Goal: Contribute content: Add original content to the website for others to see

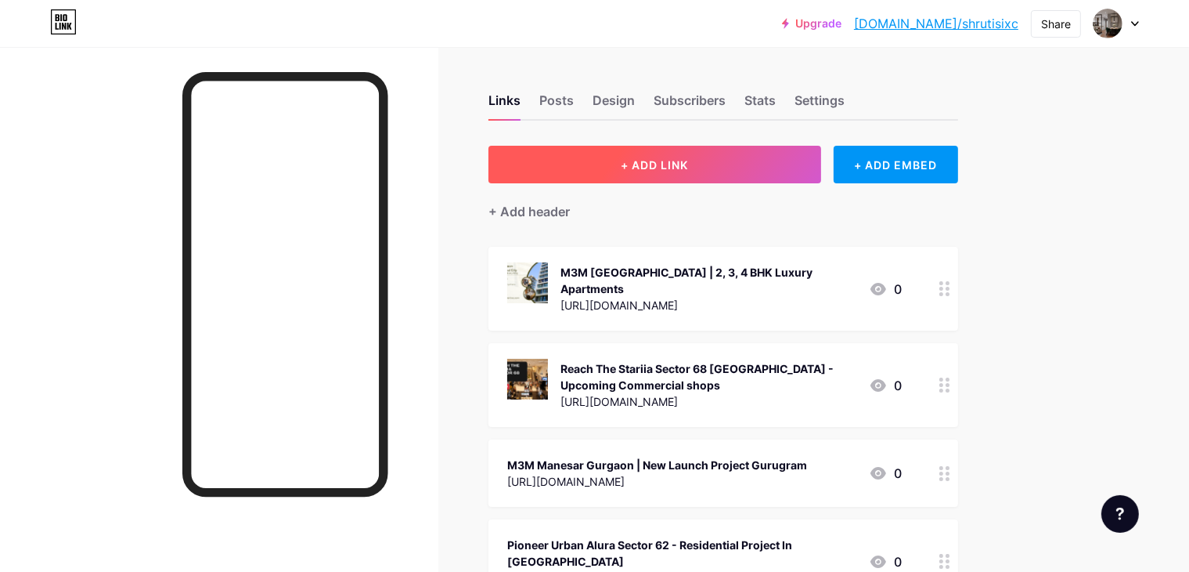
click at [688, 163] on span "+ ADD LINK" at bounding box center [654, 164] width 67 height 13
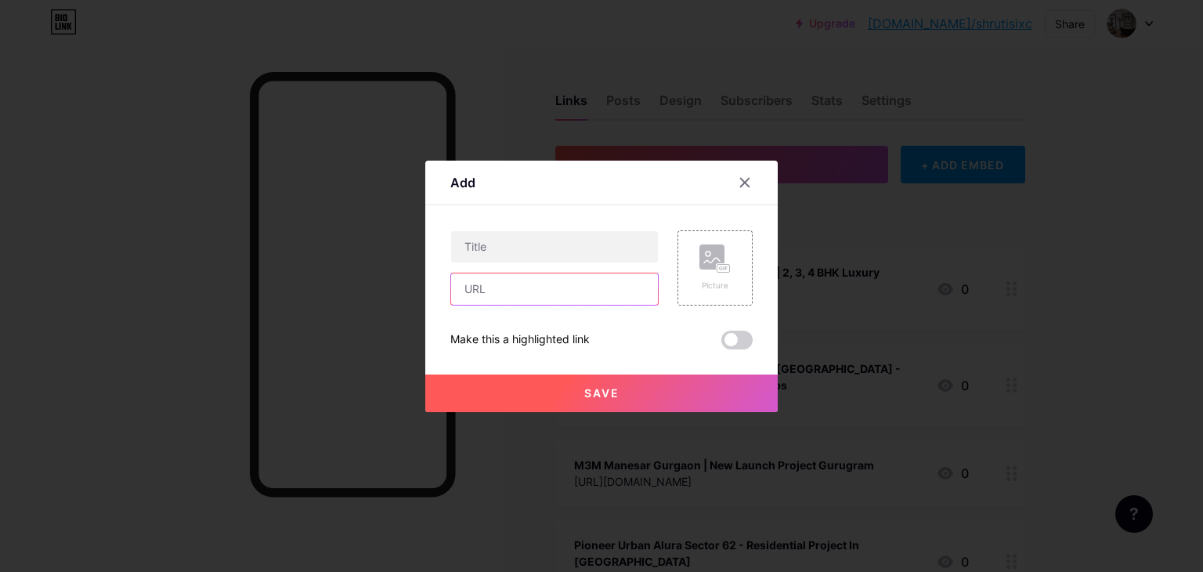
click at [520, 290] on input "text" at bounding box center [554, 288] width 207 height 31
paste input "[URL][DOMAIN_NAME]"
type input "[URL][DOMAIN_NAME]"
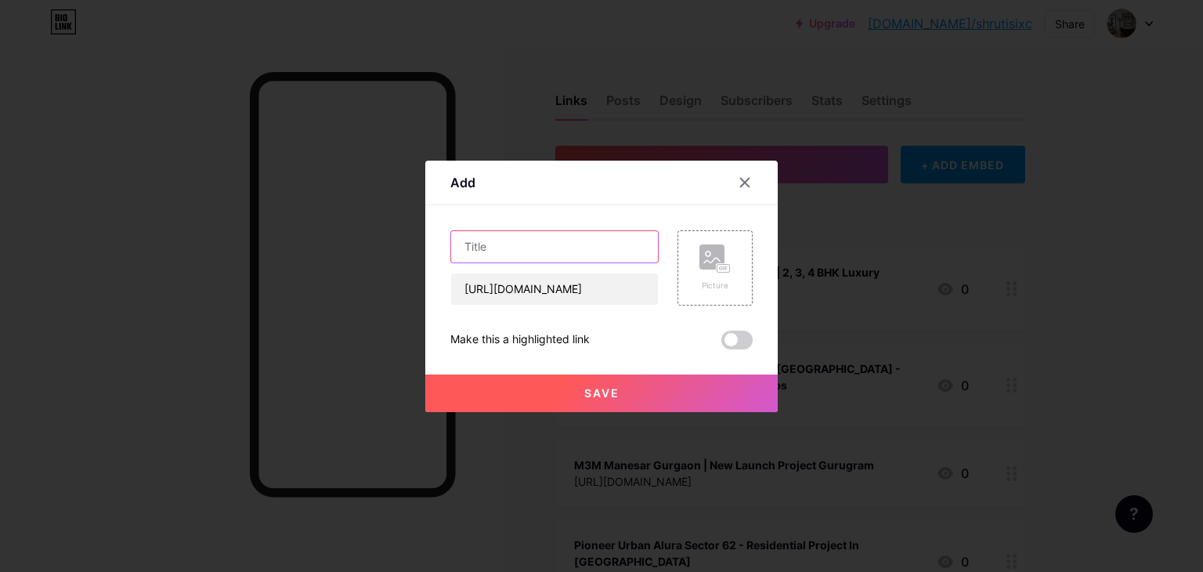
click at [485, 248] on input "text" at bounding box center [554, 246] width 207 height 31
paste input "M3M [PERSON_NAME] At Sector 111 | Premium Apartments In [GEOGRAPHIC_DATA]"
type input "M3M [PERSON_NAME] At Sector 111 | Premium Apartments In [GEOGRAPHIC_DATA]"
click at [727, 286] on div "Picture" at bounding box center [714, 285] width 31 height 12
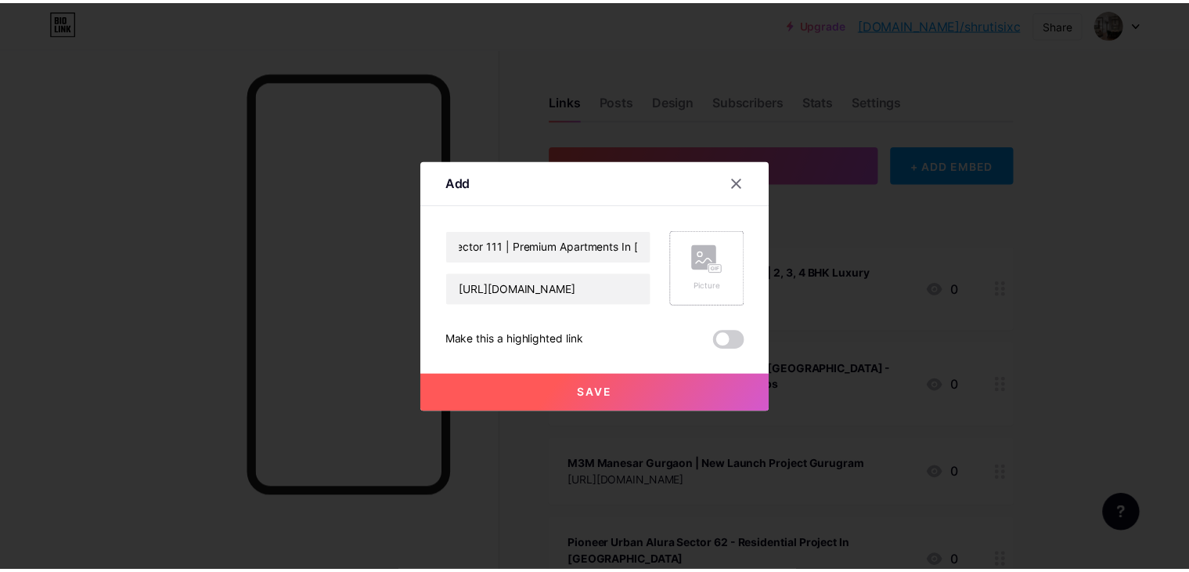
scroll to position [0, 0]
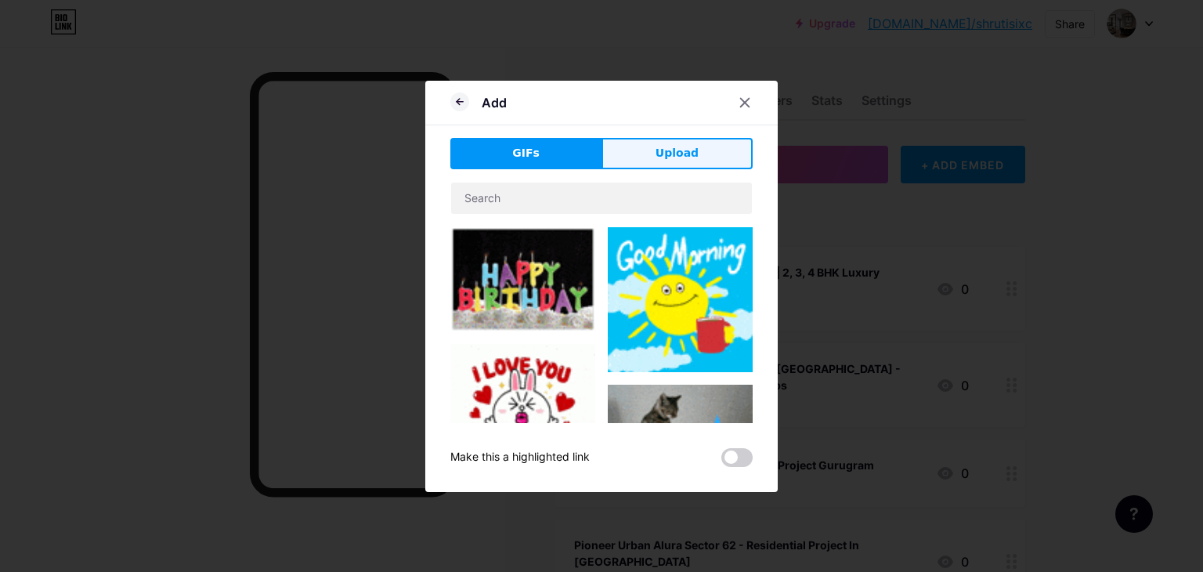
click at [639, 160] on button "Upload" at bounding box center [676, 153] width 151 height 31
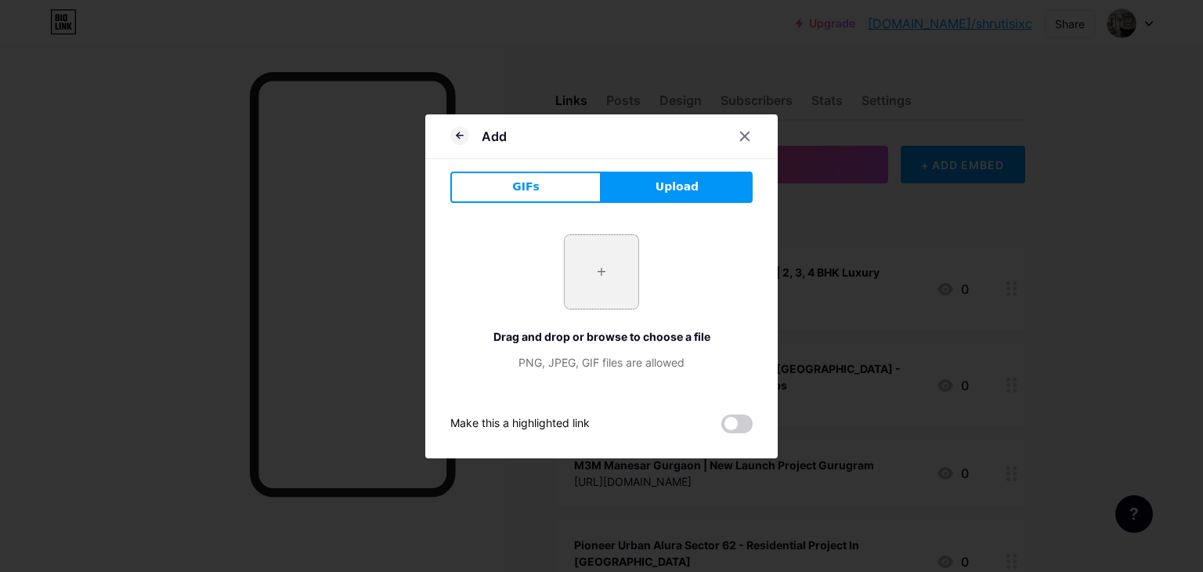
click at [582, 279] on input "file" at bounding box center [601, 272] width 74 height 74
type input "C:\fakepath\M3M [PERSON_NAME] Gurgaon.png"
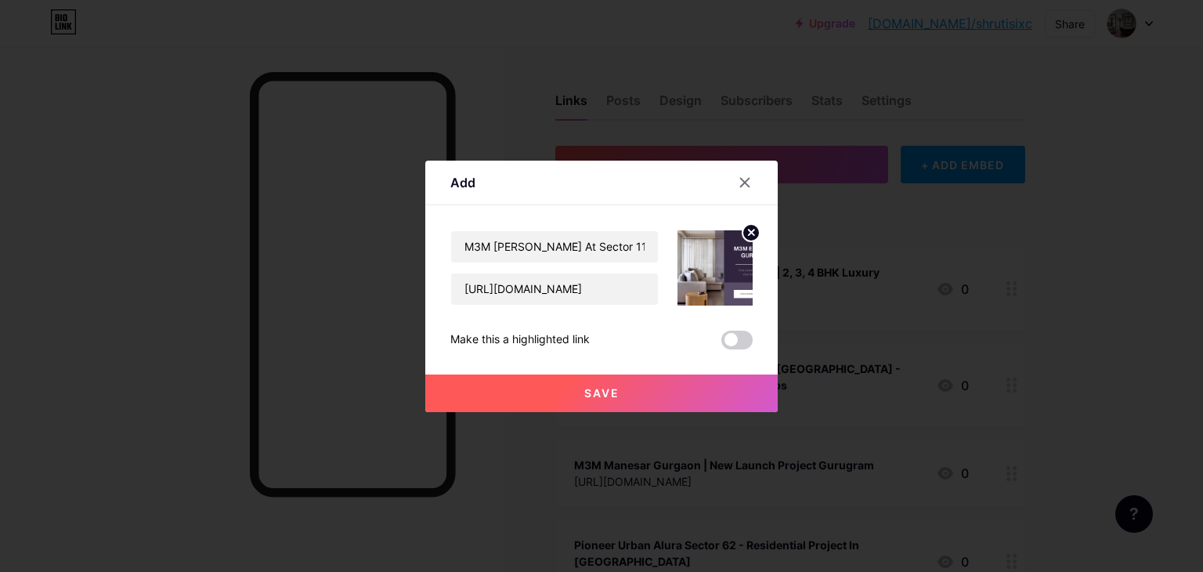
click at [650, 395] on button "Save" at bounding box center [601, 393] width 352 height 38
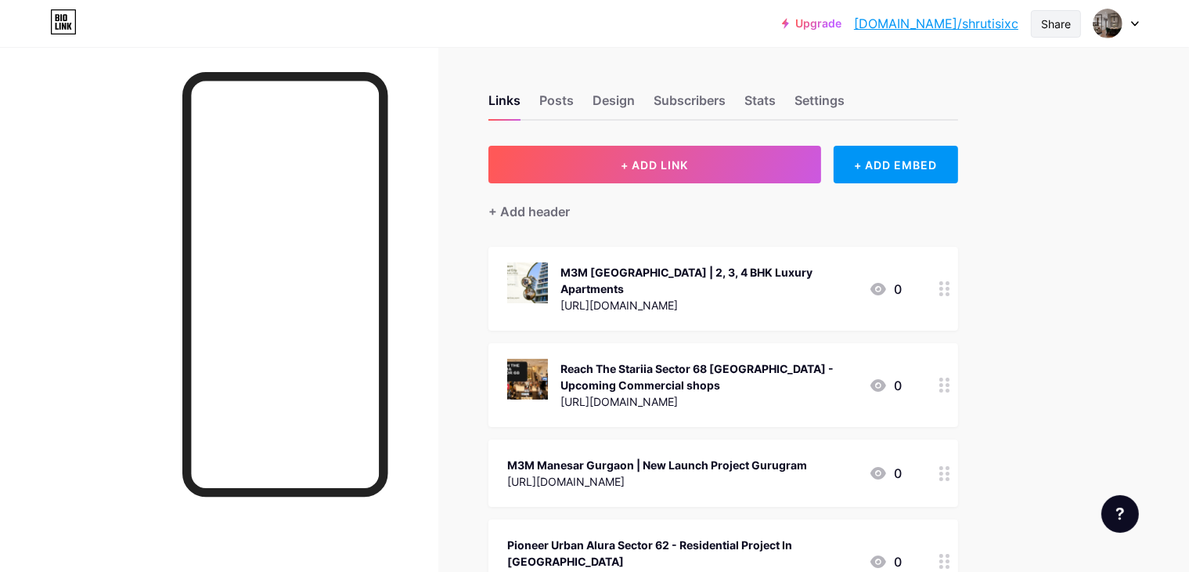
click at [1057, 33] on div "Share" at bounding box center [1056, 23] width 50 height 27
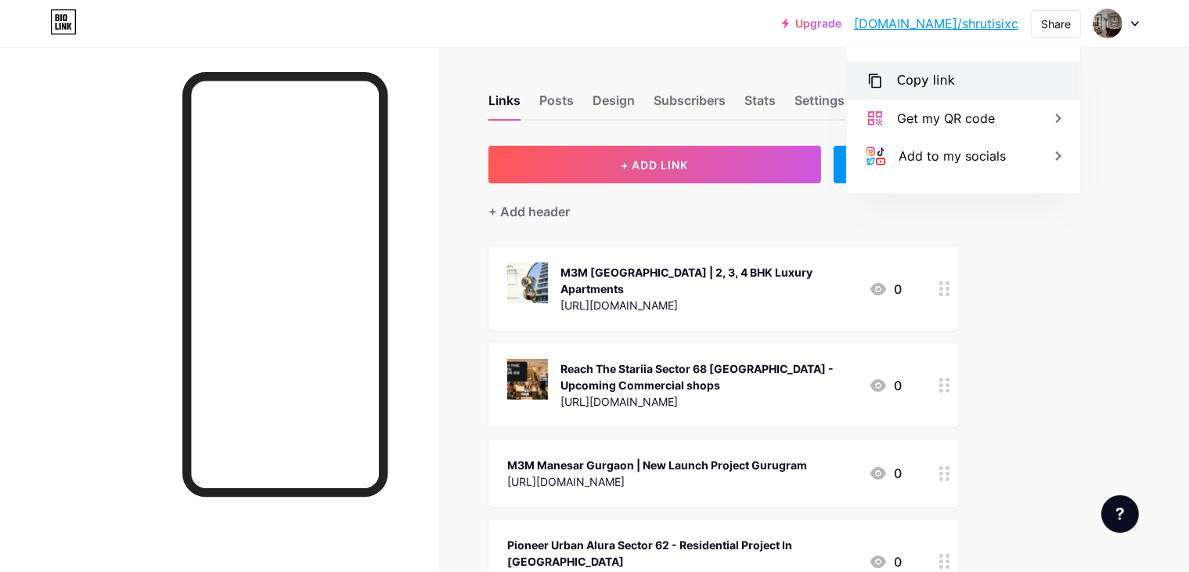
click at [943, 95] on div "Copy link" at bounding box center [963, 81] width 233 height 38
